Goal: Task Accomplishment & Management: Manage account settings

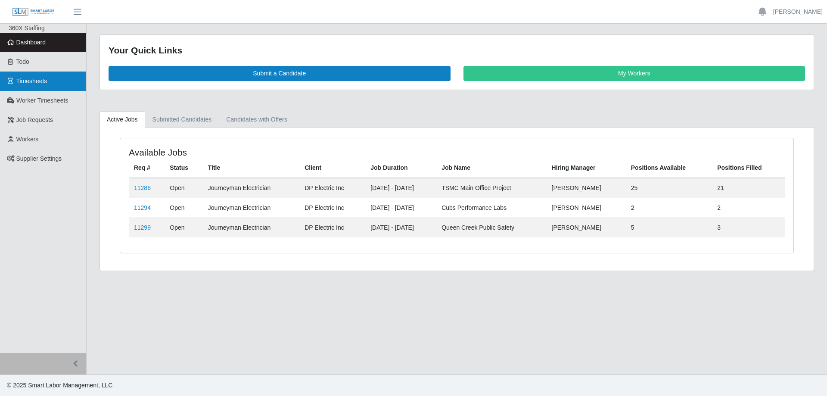
click at [46, 76] on link "Timesheets" at bounding box center [43, 81] width 86 height 19
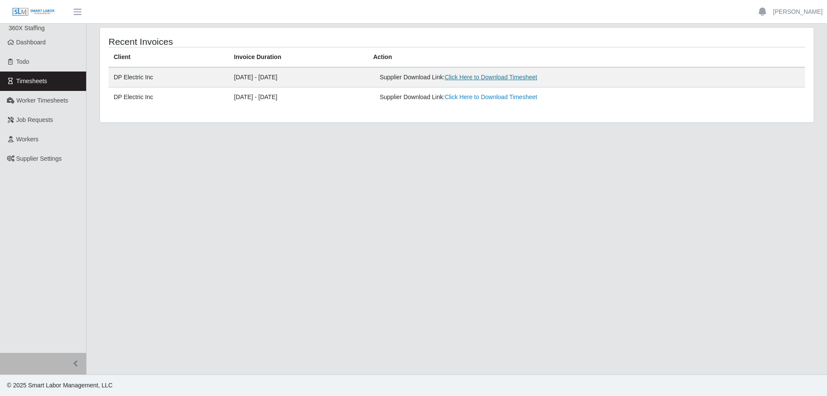
click at [486, 79] on link "Click Here to Download Timesheet" at bounding box center [491, 77] width 93 height 7
click at [46, 45] on span "Dashboard" at bounding box center [31, 42] width 30 height 7
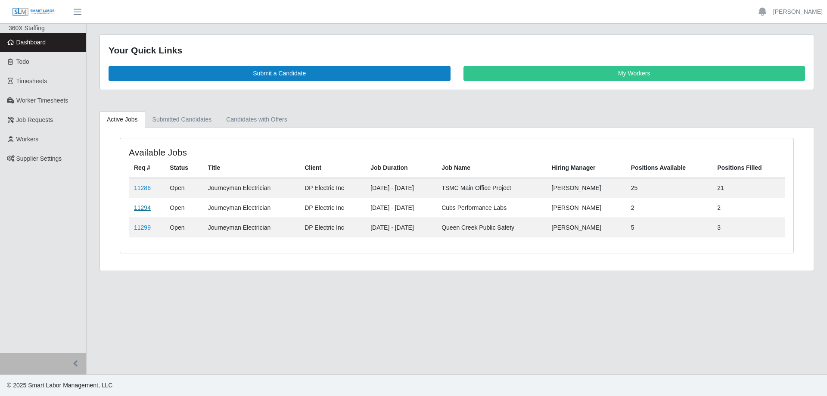
click at [136, 211] on link "11294" at bounding box center [142, 207] width 17 height 7
